Goal: Navigation & Orientation: Understand site structure

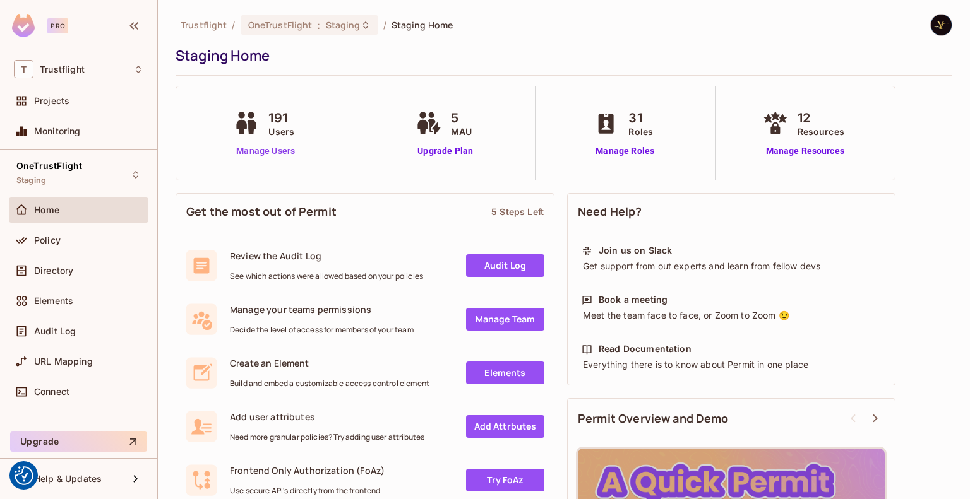
click at [263, 151] on link "Manage Users" at bounding box center [265, 151] width 70 height 13
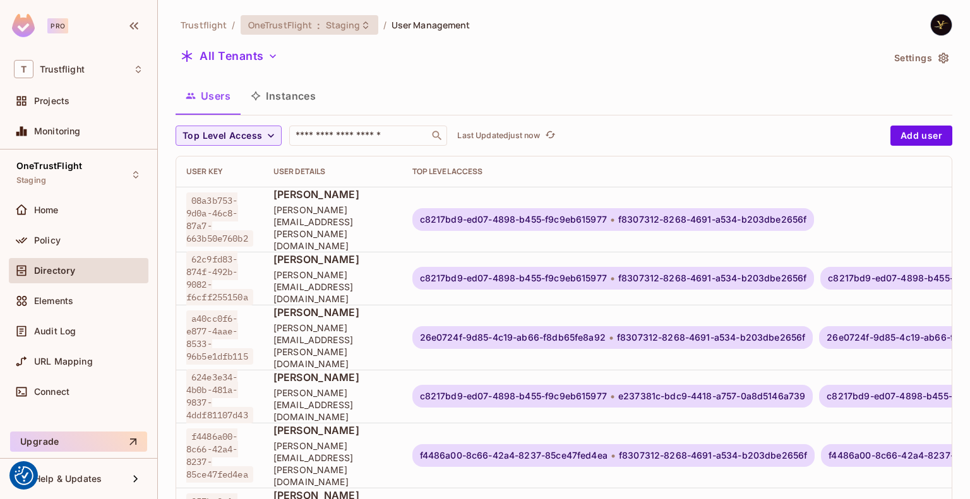
click at [354, 32] on div "OneTrustFlight : Staging" at bounding box center [310, 25] width 138 height 20
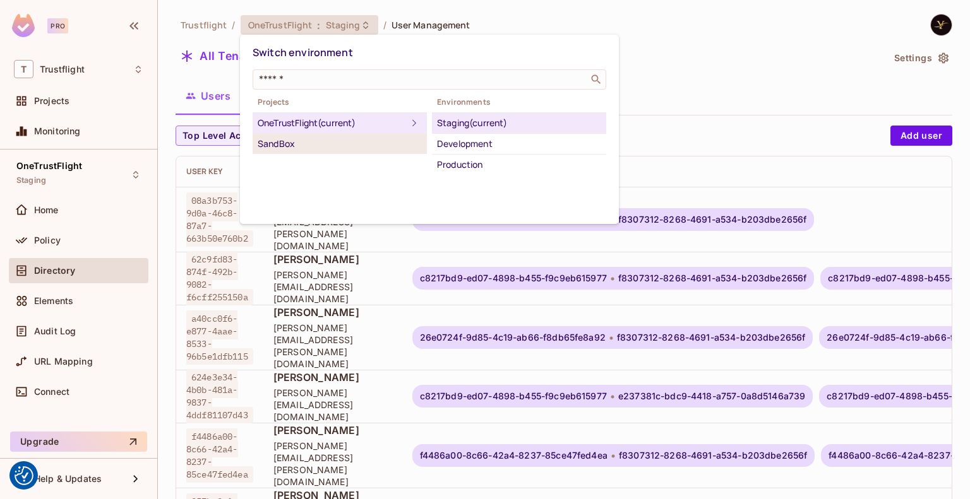
click at [342, 145] on div "SandBox" at bounding box center [340, 143] width 164 height 15
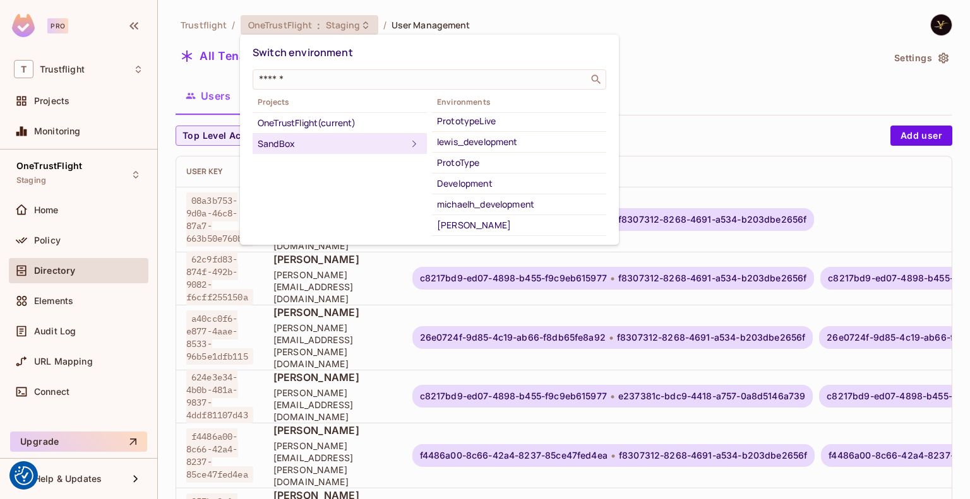
scroll to position [143, 0]
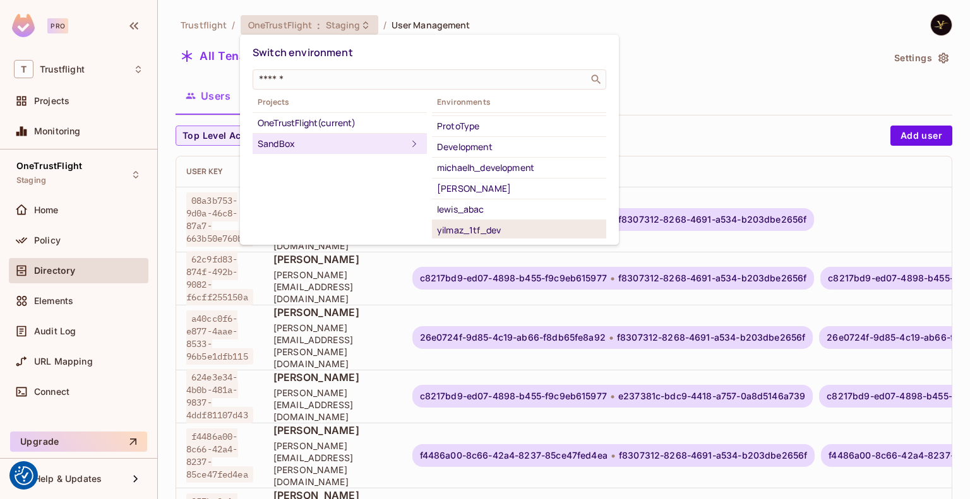
click at [487, 227] on div "yilmaz_1tf_dev" at bounding box center [519, 230] width 164 height 15
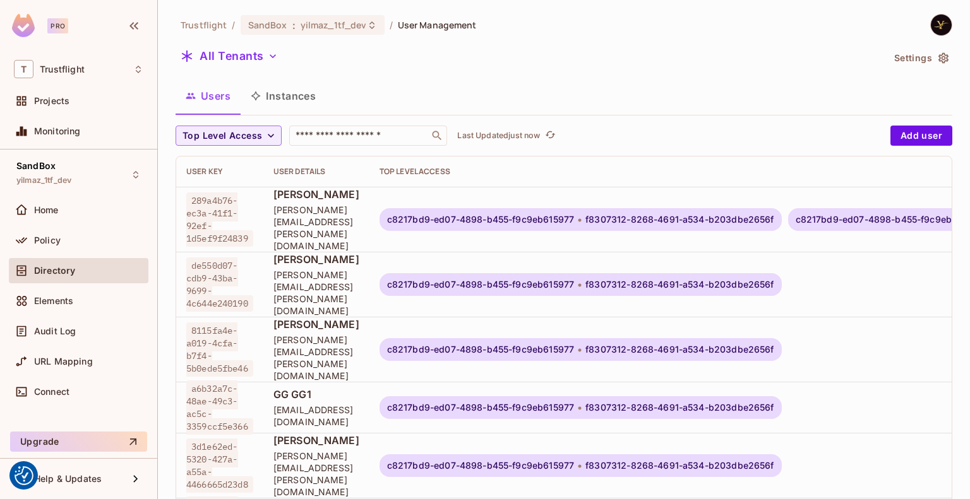
scroll to position [2, 0]
click at [600, 396] on div "c8217bd9-ed07-4898-b455-f9c9eb615977 f8307312-8268-4691-a534-b203dbe2656f" at bounding box center [580, 407] width 402 height 23
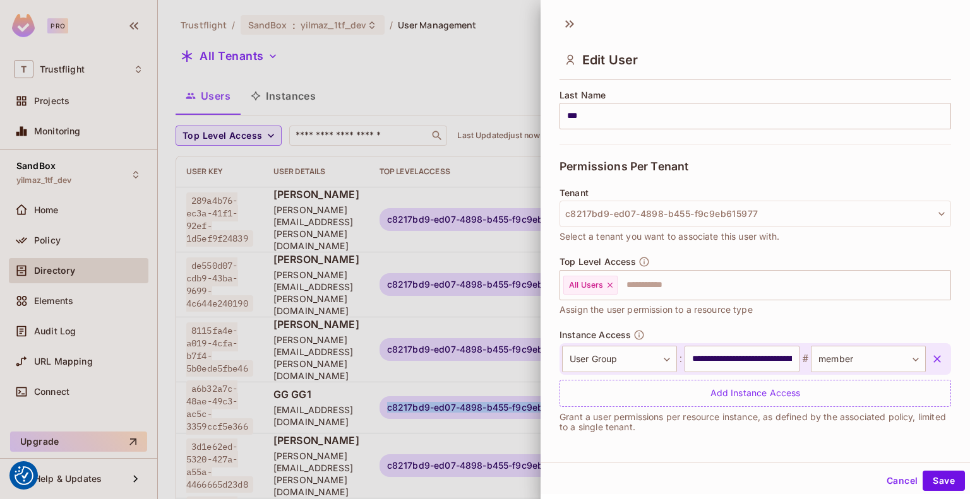
scroll to position [1, 0]
click at [893, 479] on button "Cancel" at bounding box center [901, 480] width 41 height 20
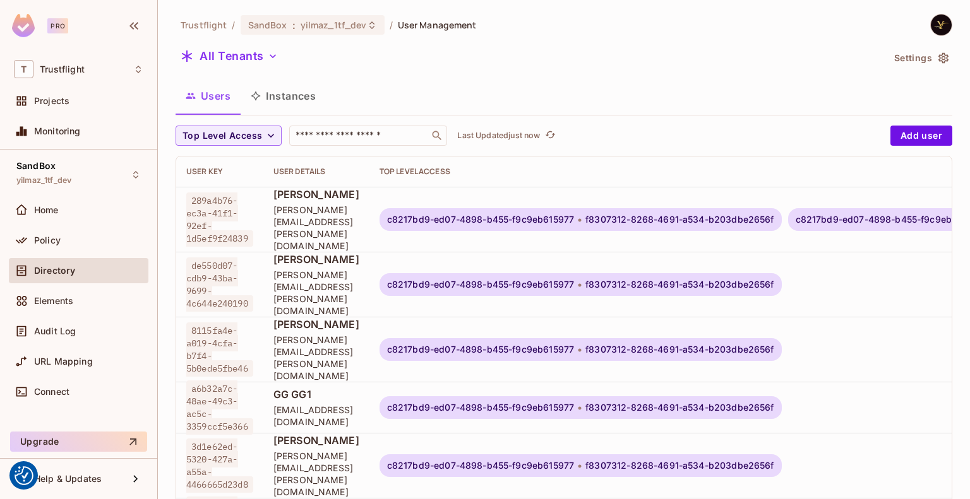
click at [684, 62] on div "All Tenants" at bounding box center [528, 58] width 707 height 24
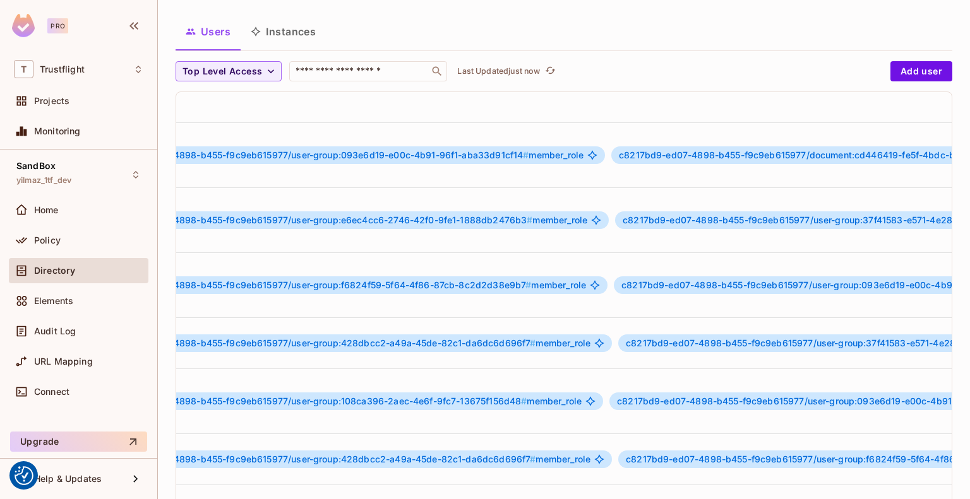
scroll to position [2, 0]
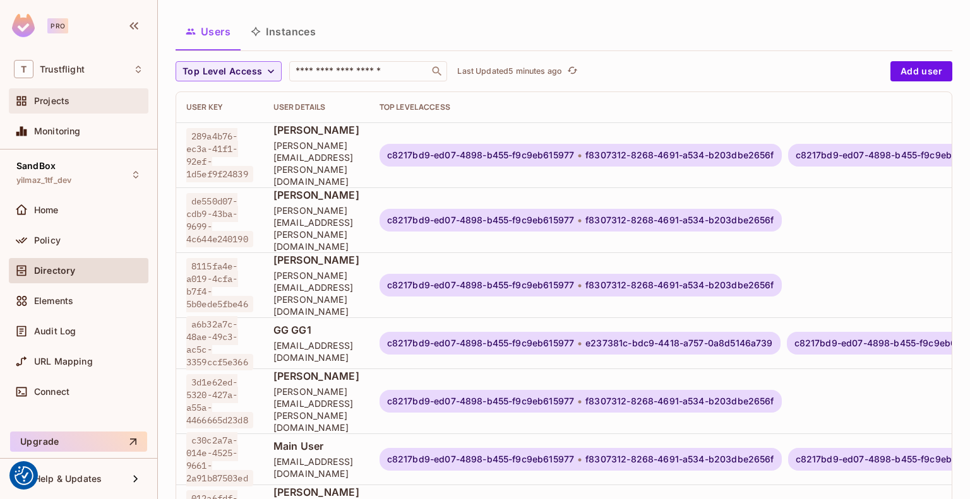
click at [72, 110] on div "Projects" at bounding box center [79, 100] width 140 height 25
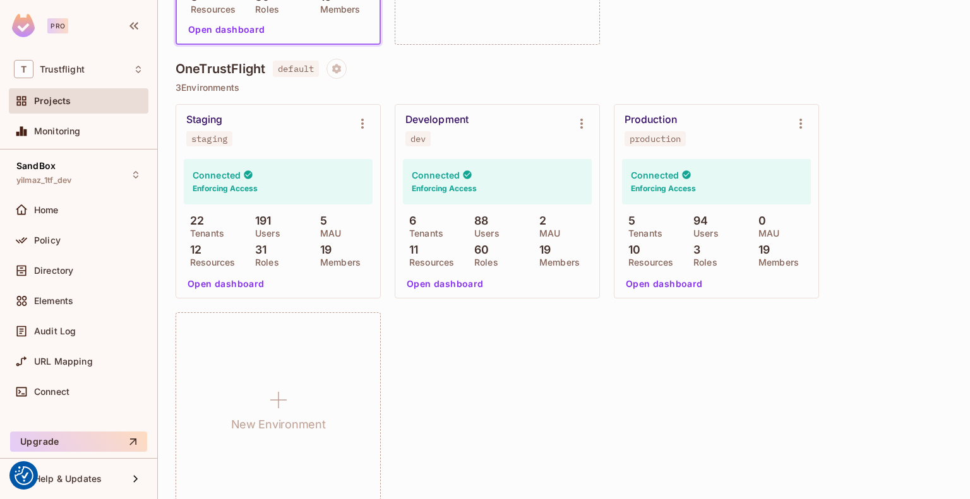
scroll to position [1175, 0]
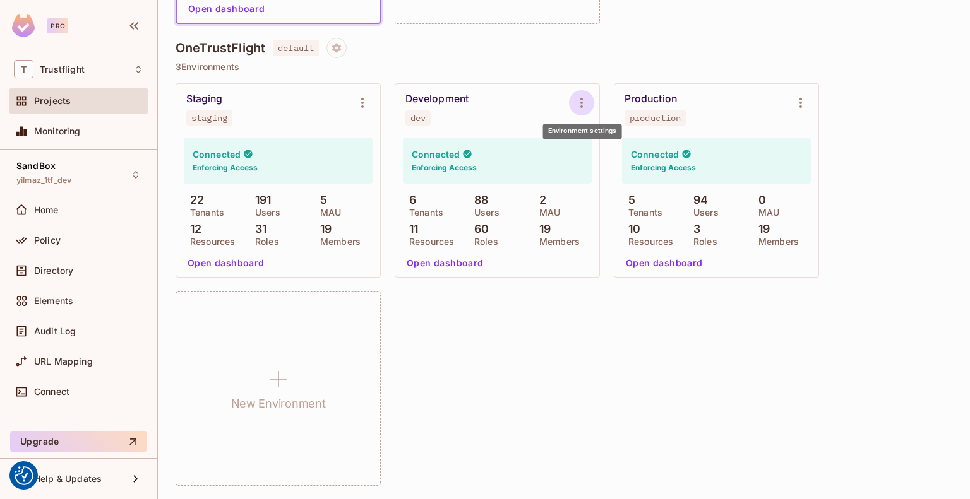
click at [576, 103] on icon "Environment settings" at bounding box center [581, 102] width 15 height 15
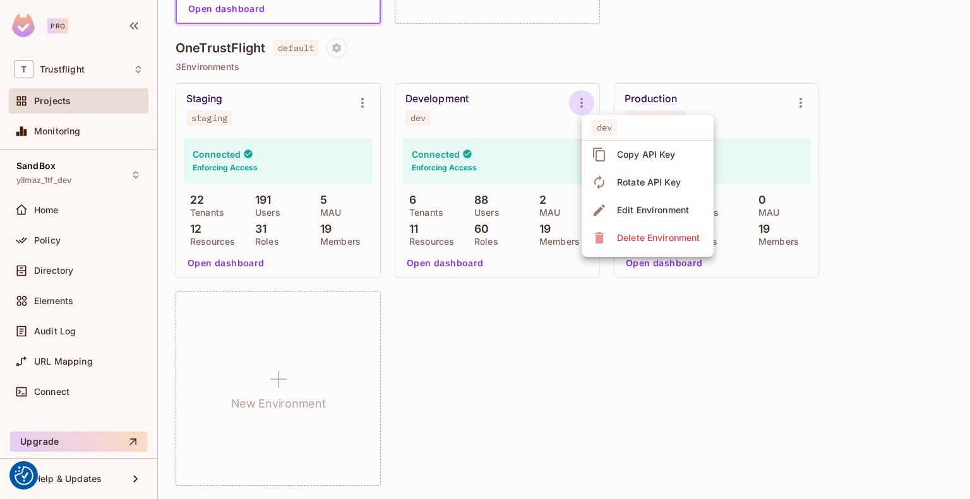
click at [498, 116] on div at bounding box center [485, 249] width 970 height 499
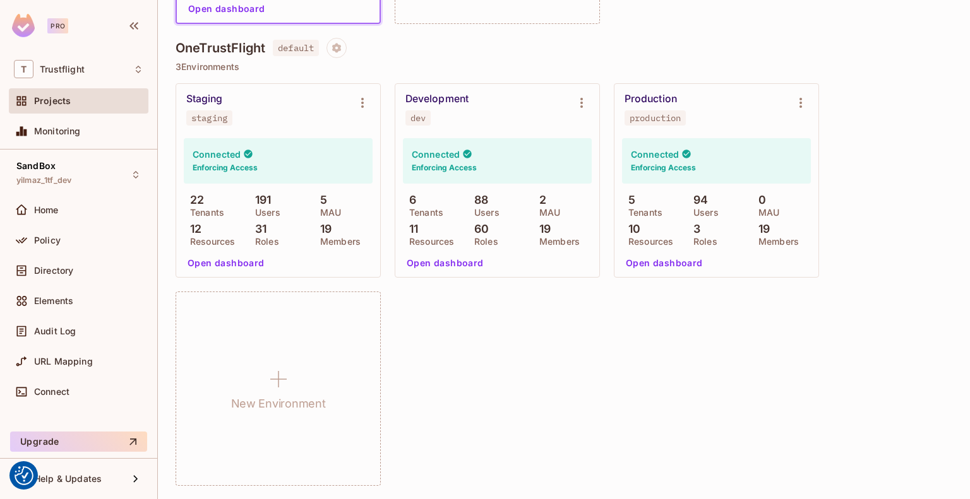
click at [657, 265] on button "Open dashboard" at bounding box center [664, 263] width 87 height 20
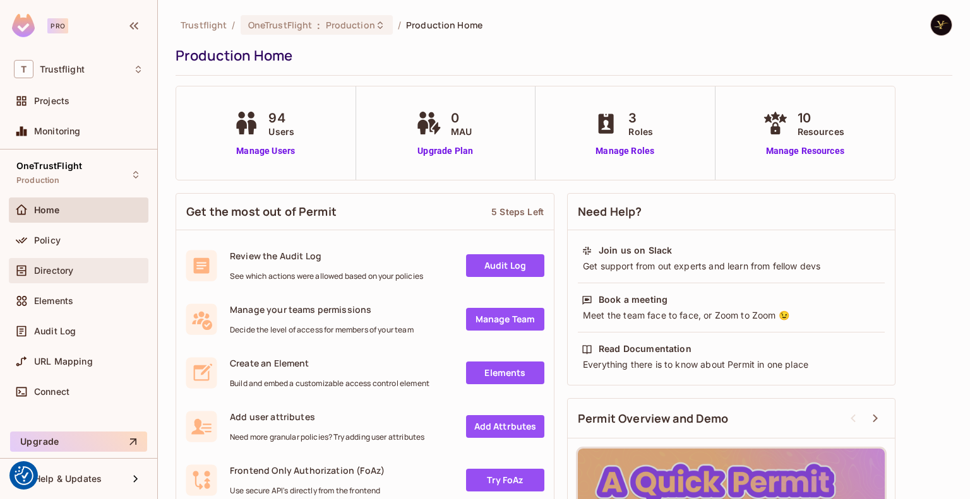
click at [74, 271] on div "Directory" at bounding box center [88, 271] width 109 height 10
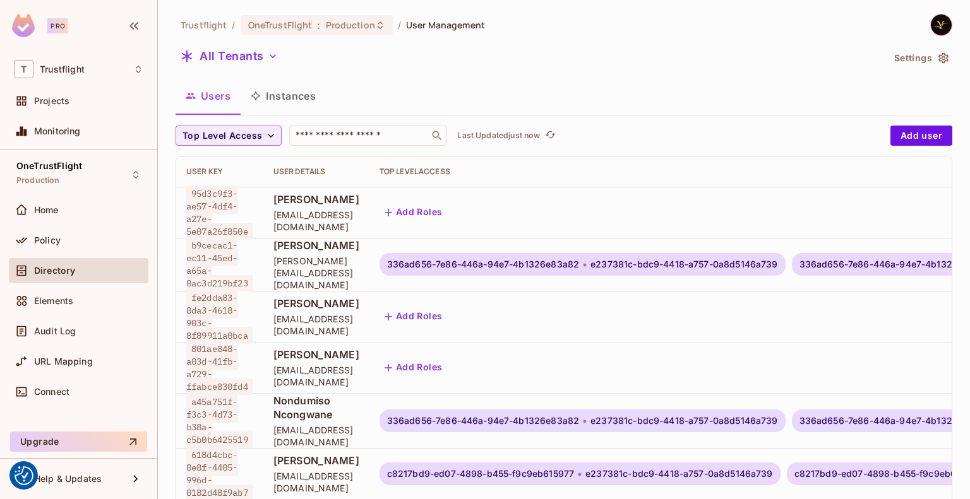
click at [83, 225] on div "Home" at bounding box center [79, 213] width 140 height 30
click at [80, 237] on div "Policy" at bounding box center [88, 240] width 109 height 10
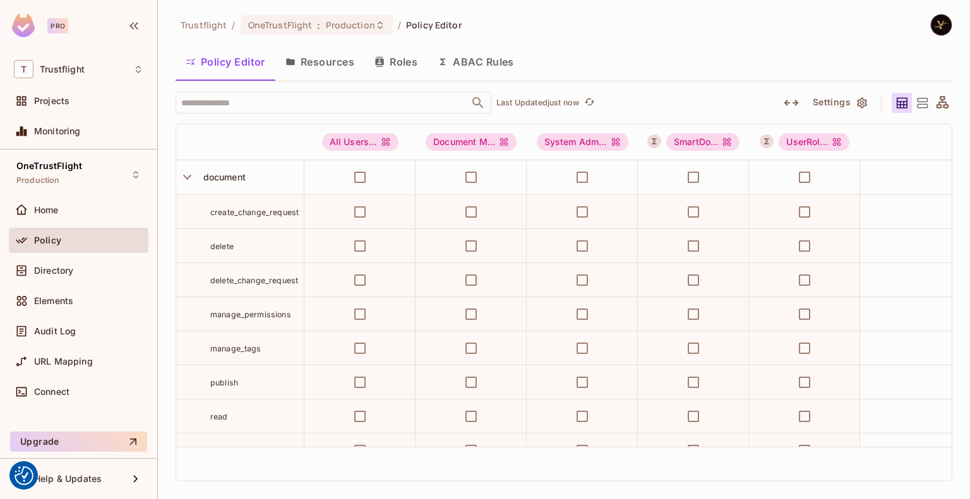
click at [350, 61] on button "Resources" at bounding box center [319, 62] width 89 height 32
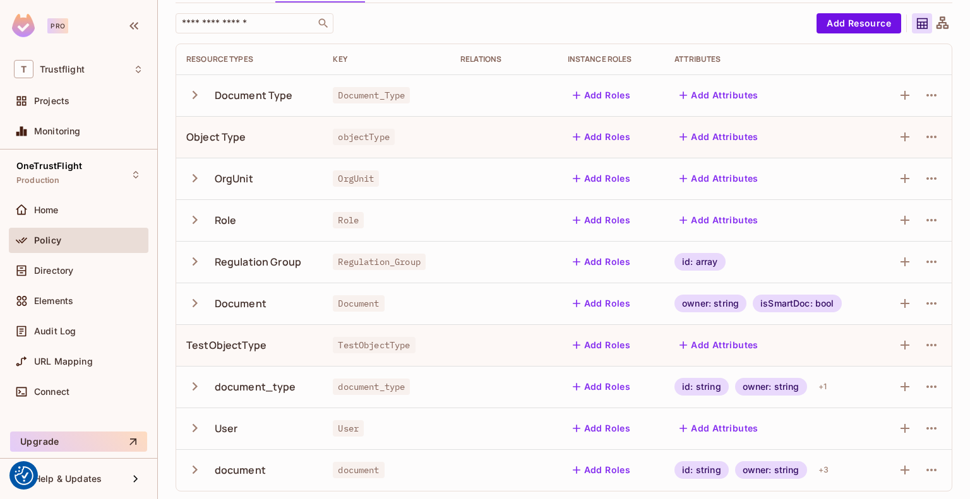
scroll to position [80, 0]
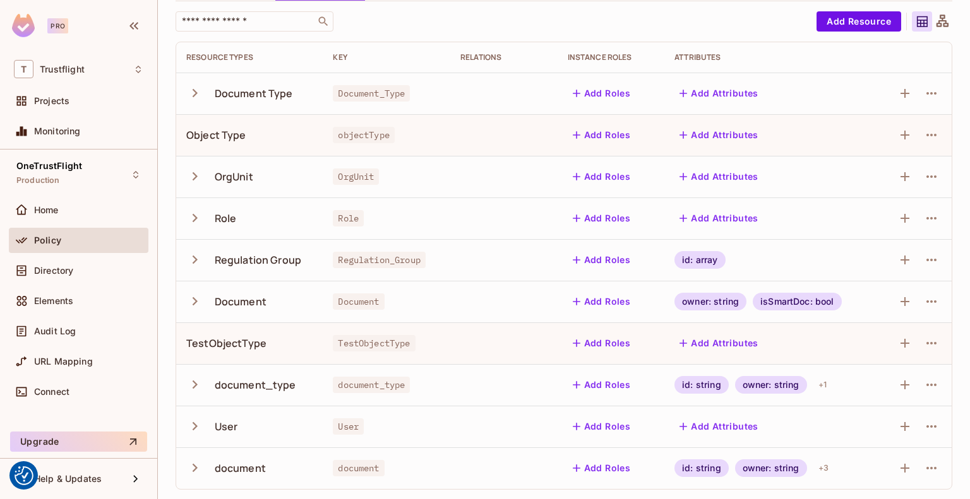
click at [197, 425] on icon "button" at bounding box center [194, 426] width 17 height 17
click at [197, 425] on icon "button" at bounding box center [195, 426] width 8 height 5
